Goal: Information Seeking & Learning: Learn about a topic

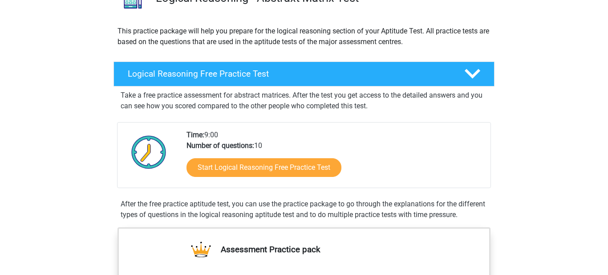
scroll to position [87, 0]
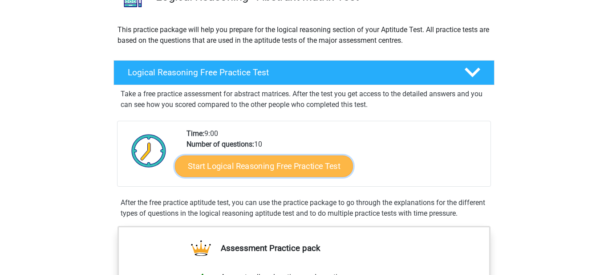
click at [304, 168] on link "Start Logical Reasoning Free Practice Test" at bounding box center [264, 165] width 178 height 21
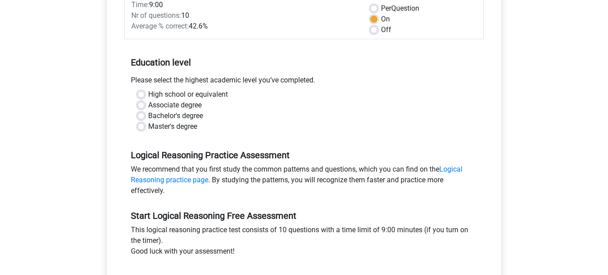
scroll to position [136, 0]
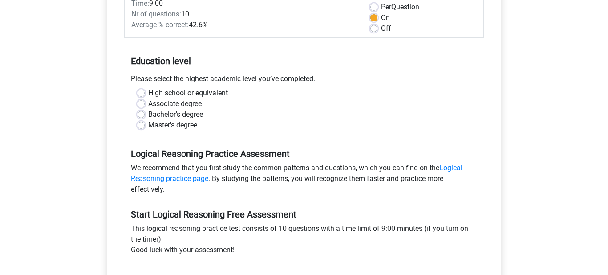
click at [148, 106] on label "Associate degree" at bounding box center [174, 103] width 53 height 11
click at [141, 106] on input "Associate degree" at bounding box center [141, 102] width 7 height 9
radio input "true"
click at [148, 122] on label "Master's degree" at bounding box center [172, 125] width 49 height 11
click at [139, 122] on input "Master's degree" at bounding box center [141, 124] width 7 height 9
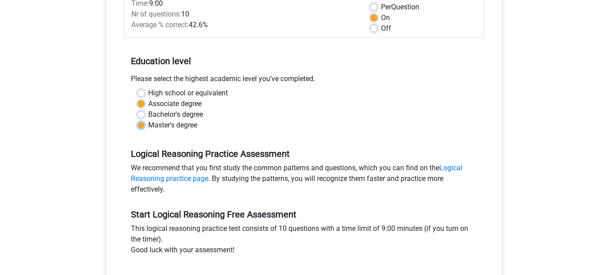
radio input "true"
click at [148, 114] on label "Bachelor's degree" at bounding box center [175, 114] width 55 height 11
click at [144, 114] on input "Bachelor's degree" at bounding box center [141, 113] width 7 height 9
radio input "true"
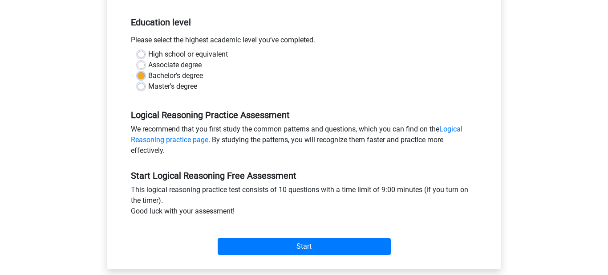
scroll to position [175, 0]
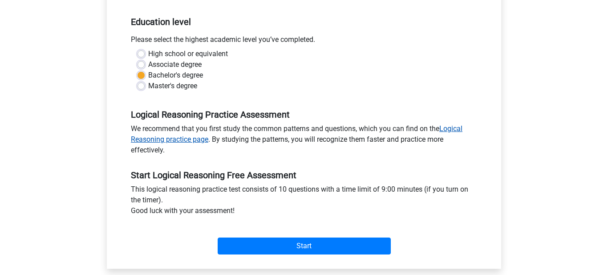
click at [458, 130] on link "Logical Reasoning practice page" at bounding box center [297, 133] width 332 height 19
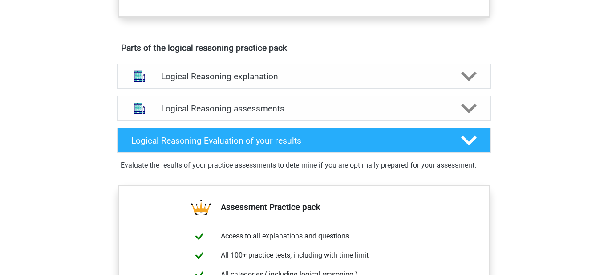
scroll to position [462, 0]
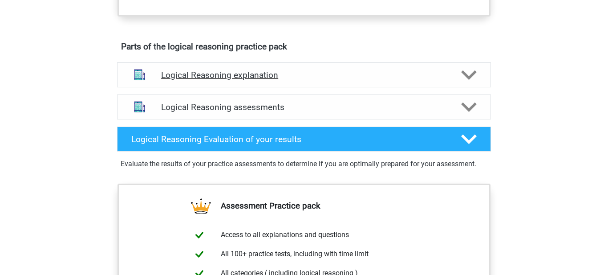
click at [465, 80] on polygon at bounding box center [469, 75] width 16 height 10
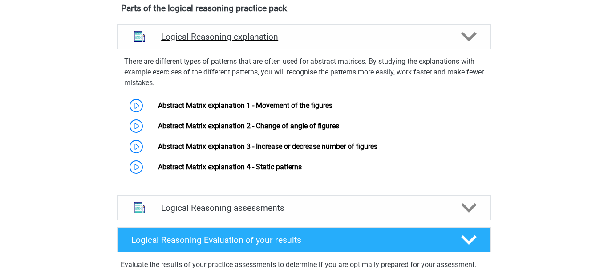
scroll to position [499, 0]
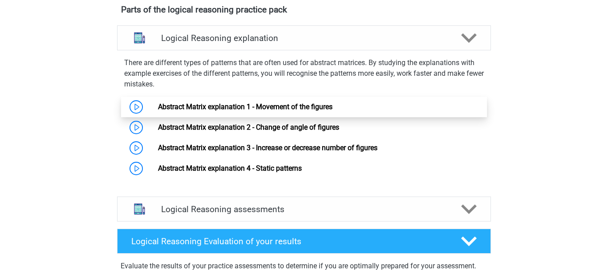
click at [248, 111] on link "Abstract Matrix explanation 1 - Movement of the figures" at bounding box center [245, 106] width 174 height 8
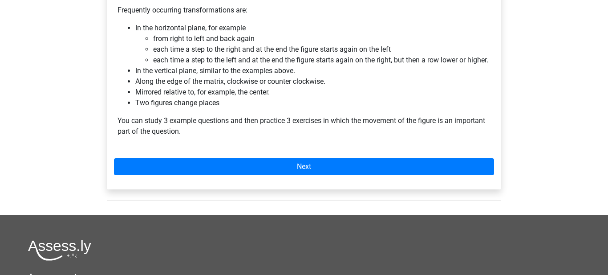
scroll to position [590, 0]
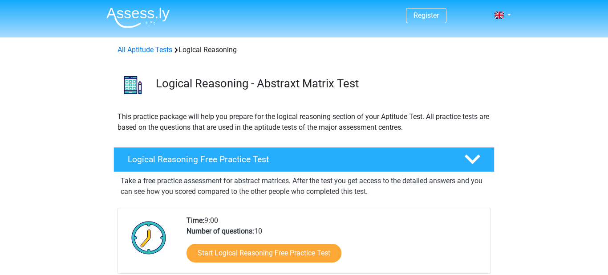
scroll to position [87, 0]
